Goal: Browse casually

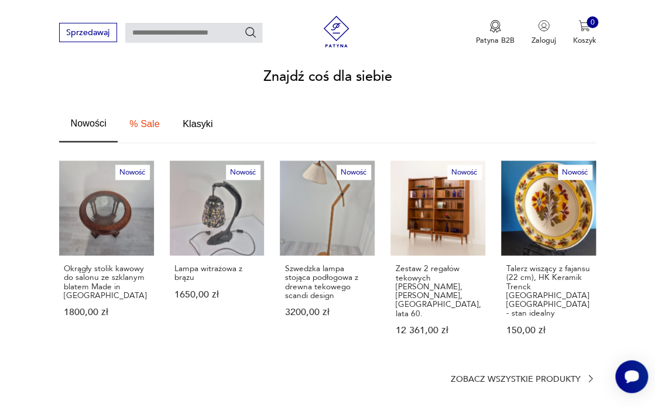
scroll to position [730, 0]
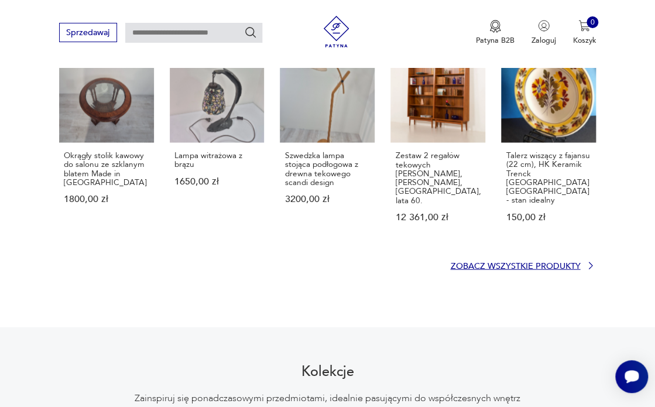
click at [558, 262] on p "Zobacz wszystkie produkty" at bounding box center [515, 265] width 130 height 7
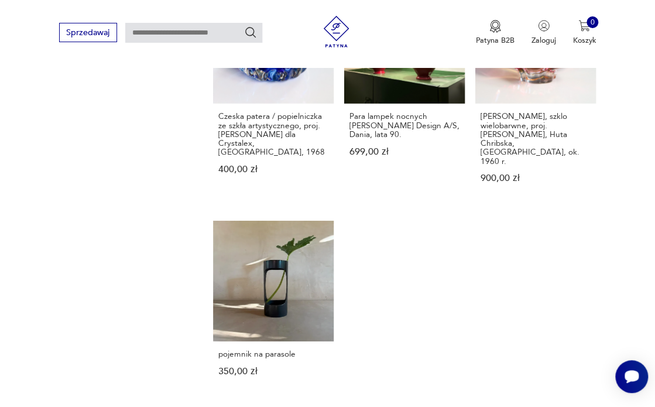
scroll to position [1278, 0]
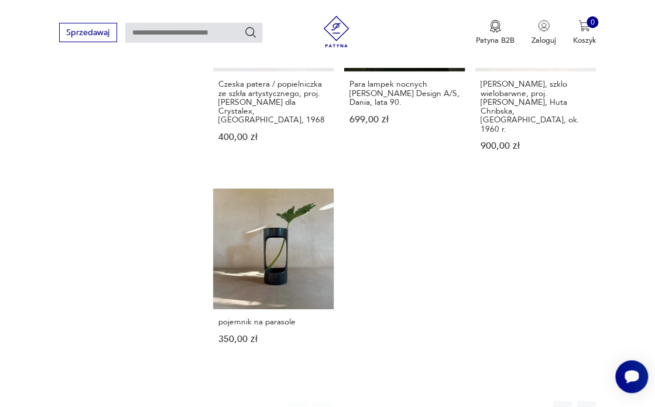
click at [370, 401] on button "2" at bounding box center [370, 410] width 19 height 19
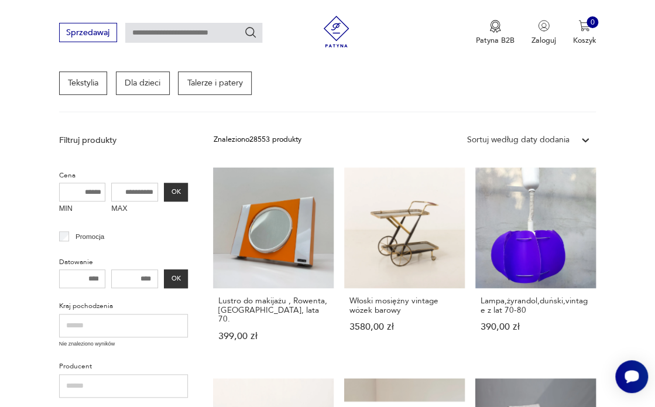
scroll to position [233, 0]
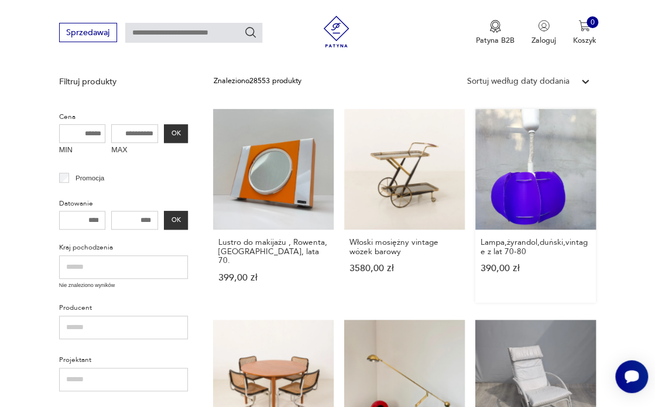
click at [516, 212] on link "Lampa,żyrandol,duński,vintage z lat 70-80 390,00 zł" at bounding box center [535, 206] width 121 height 194
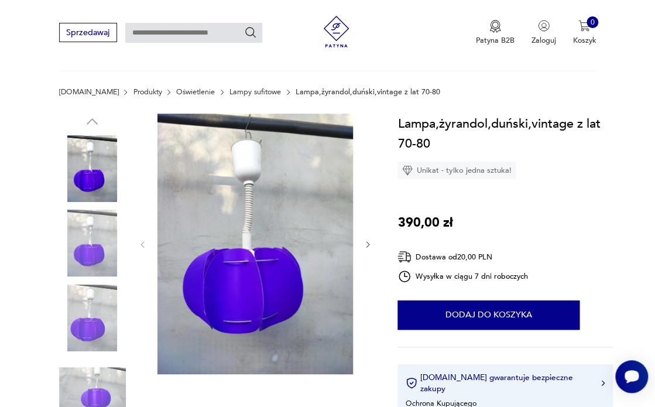
scroll to position [148, 0]
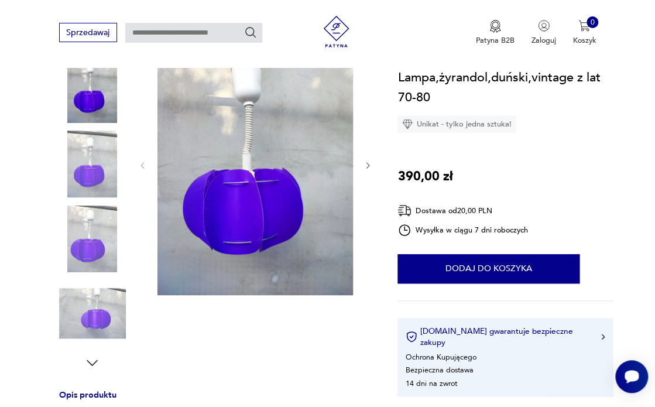
click at [92, 235] on img at bounding box center [92, 238] width 67 height 67
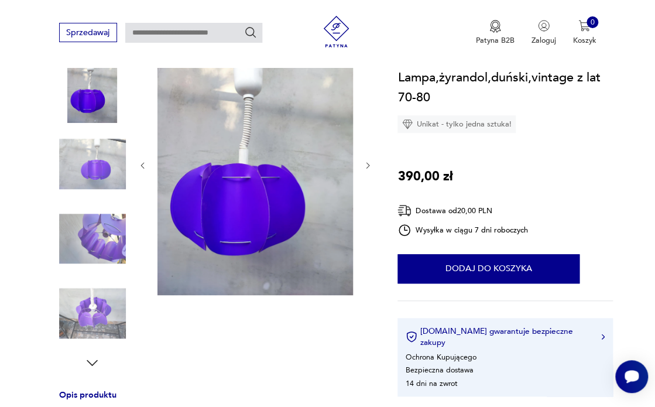
click at [75, 307] on img at bounding box center [92, 313] width 67 height 67
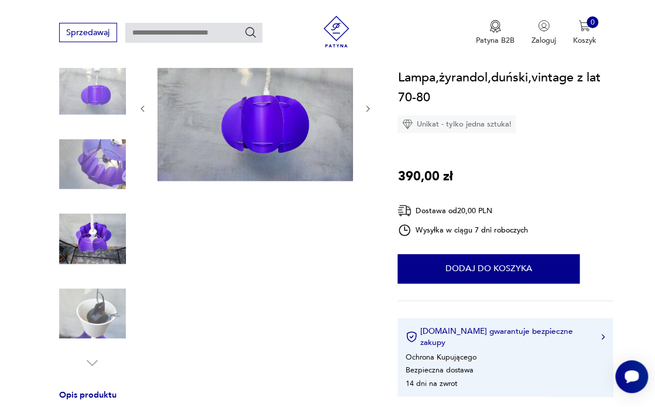
click at [105, 315] on img at bounding box center [92, 313] width 67 height 67
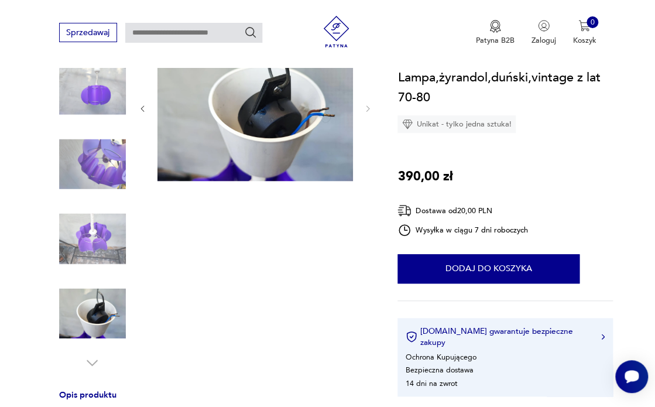
click at [100, 231] on img at bounding box center [92, 238] width 67 height 67
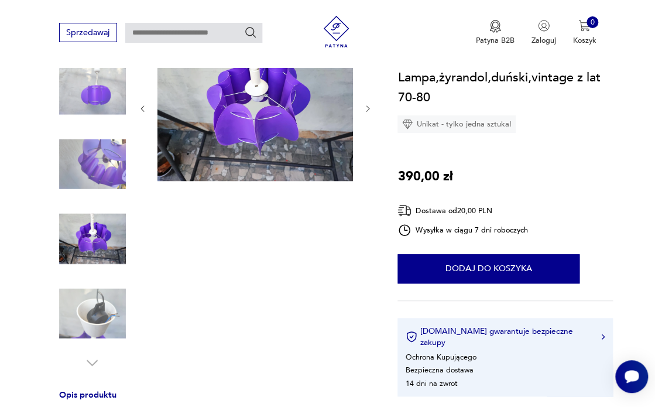
click at [108, 97] on img at bounding box center [92, 89] width 67 height 67
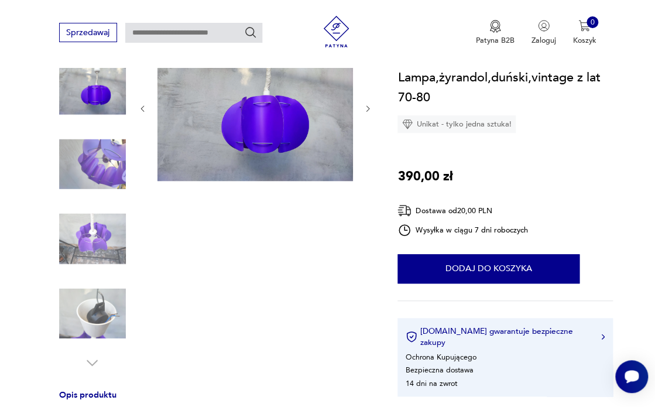
click at [101, 160] on img at bounding box center [92, 163] width 67 height 67
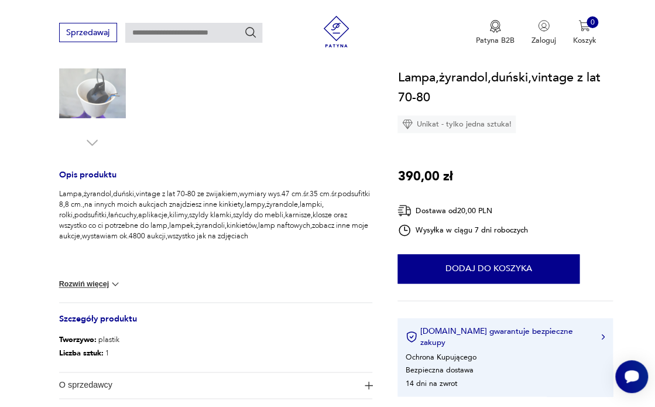
scroll to position [365, 0]
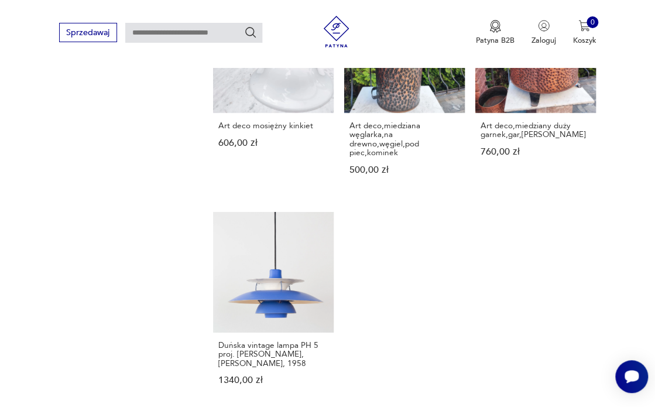
scroll to position [1230, 0]
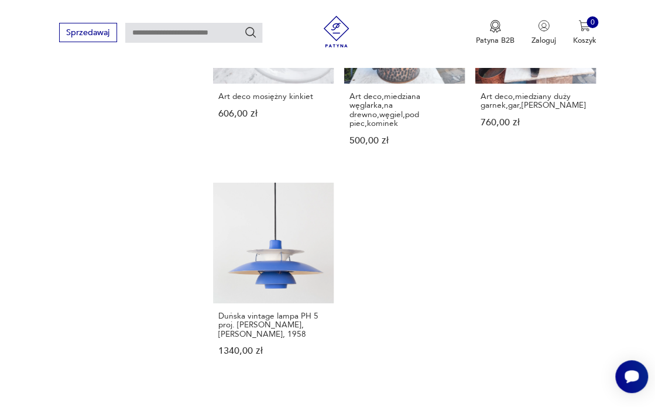
drag, startPoint x: 392, startPoint y: 394, endPoint x: 394, endPoint y: 382, distance: 12.4
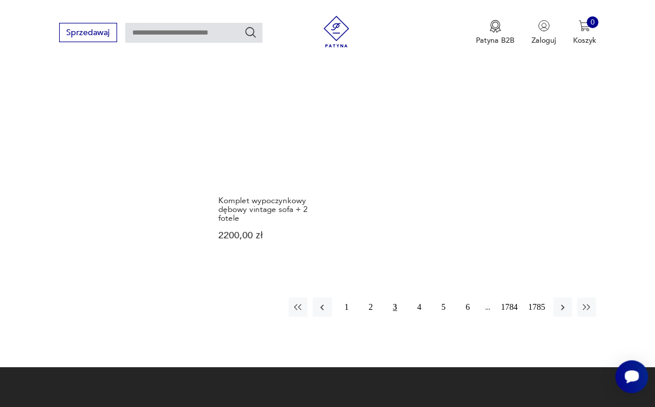
scroll to position [1308, 0]
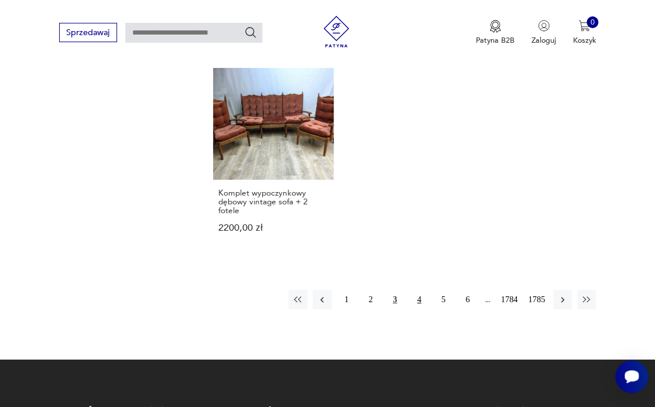
click at [417, 291] on button "4" at bounding box center [419, 299] width 19 height 19
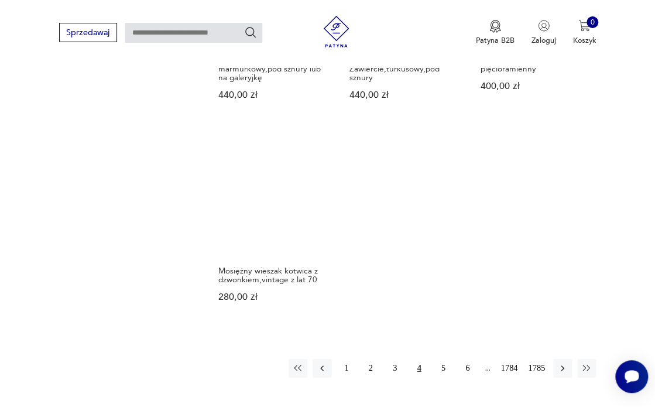
scroll to position [1297, 0]
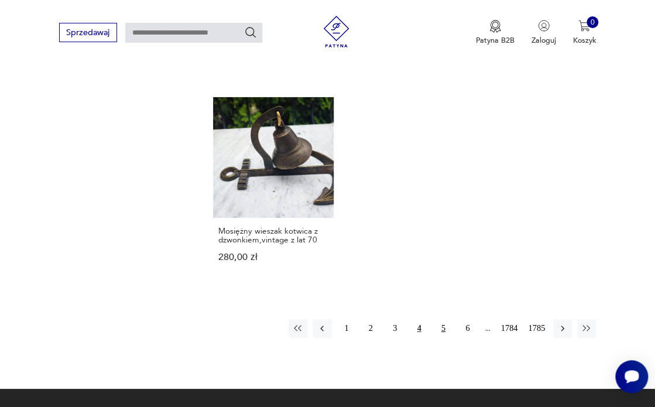
click at [443, 319] on button "5" at bounding box center [443, 328] width 19 height 19
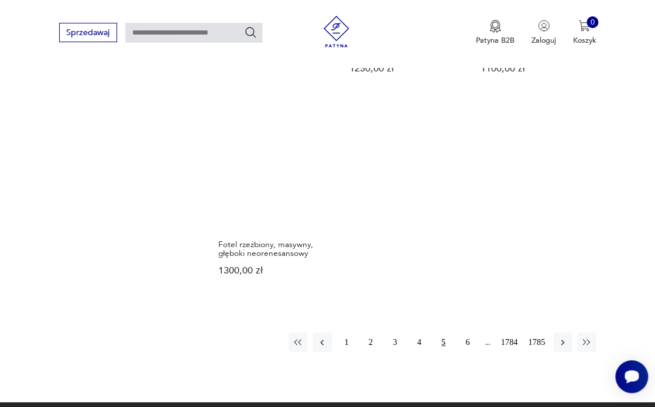
scroll to position [1269, 0]
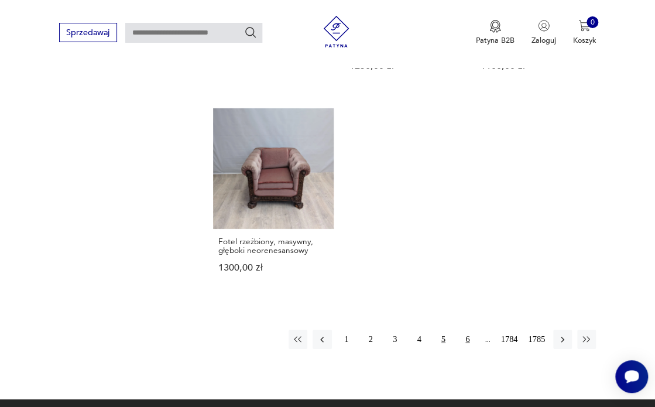
click at [470, 336] on button "6" at bounding box center [467, 338] width 19 height 19
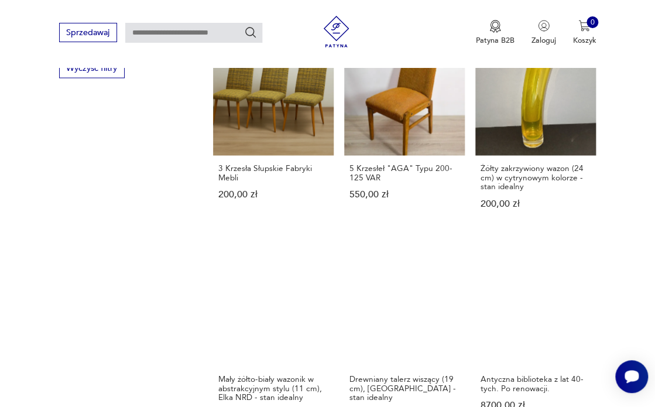
scroll to position [792, 0]
